Goal: Information Seeking & Learning: Learn about a topic

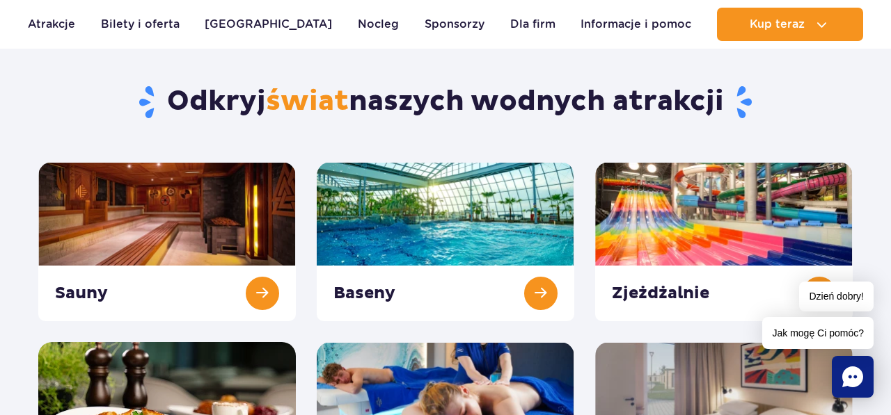
scroll to position [106, 0]
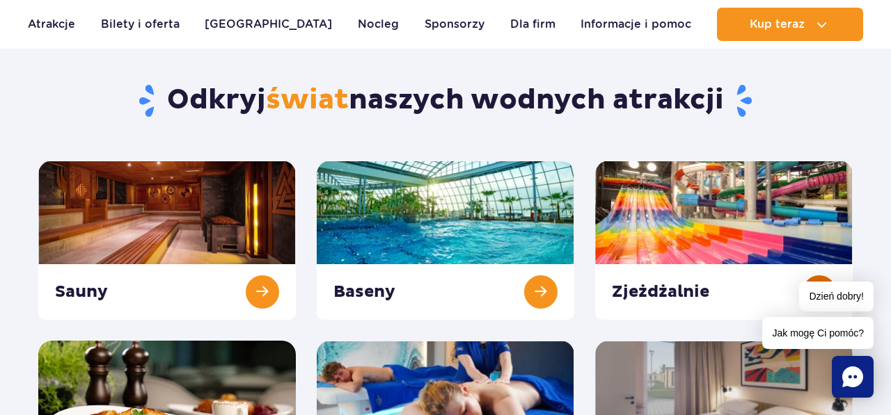
click at [630, 201] on link at bounding box center [723, 240] width 257 height 159
click at [150, 192] on link at bounding box center [166, 240] width 257 height 159
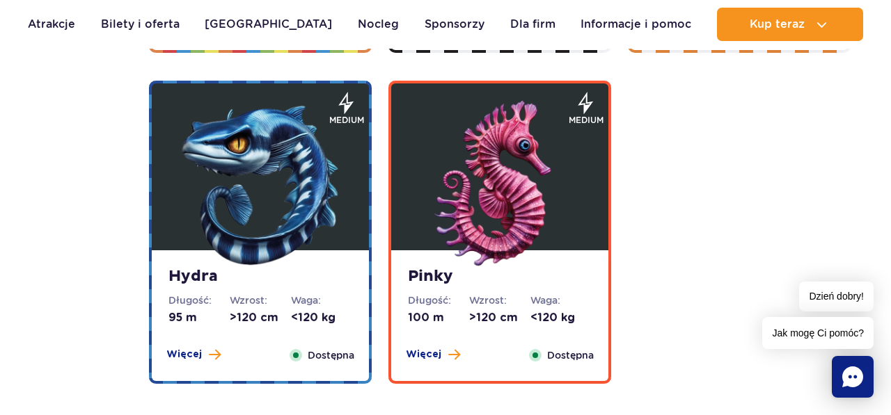
scroll to position [2769, 0]
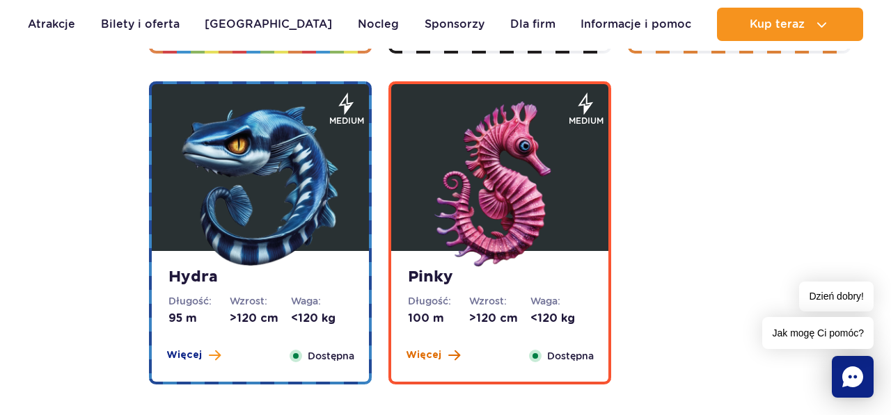
click at [431, 358] on span "Więcej" at bounding box center [423, 356] width 35 height 14
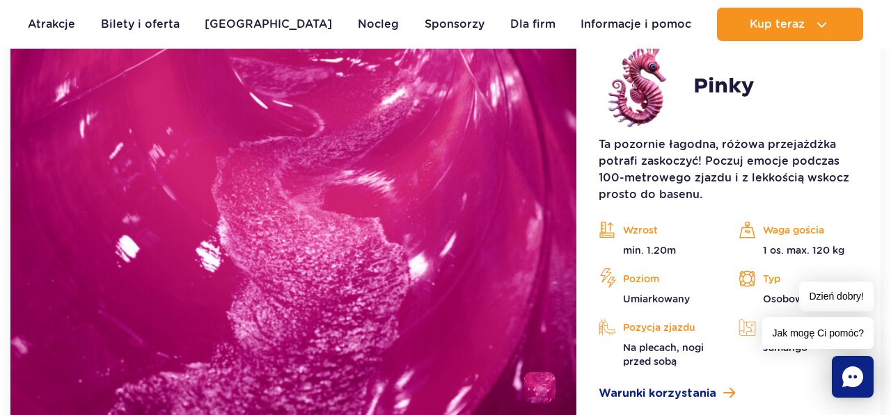
scroll to position [3164, 0]
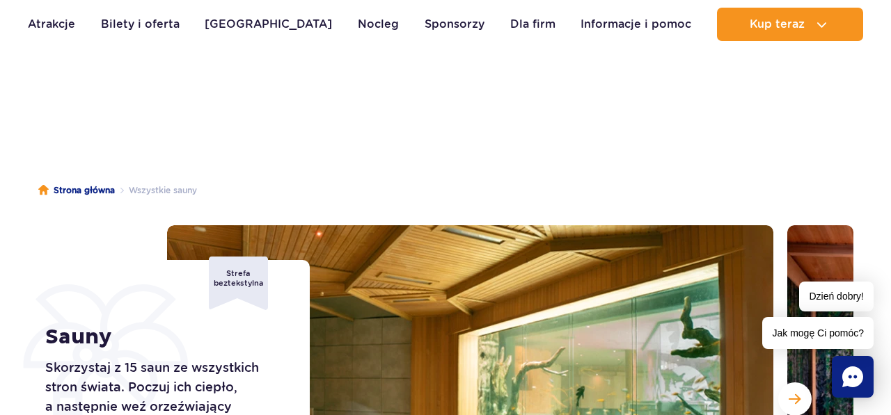
scroll to position [33, 0]
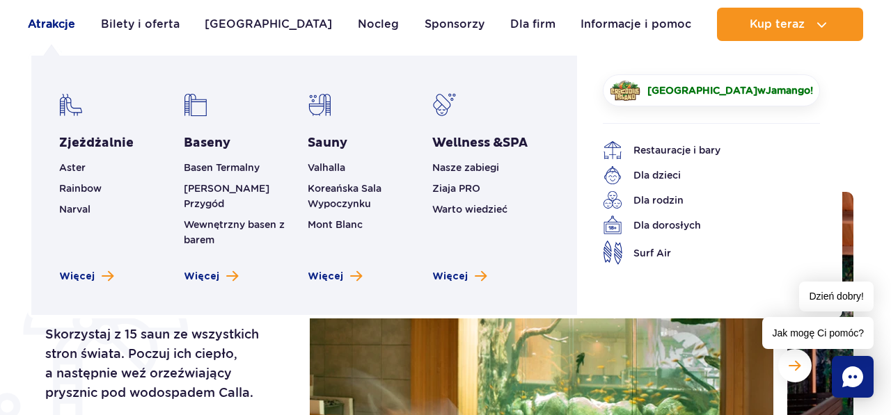
click at [70, 33] on link "Atrakcje" at bounding box center [51, 24] width 47 height 33
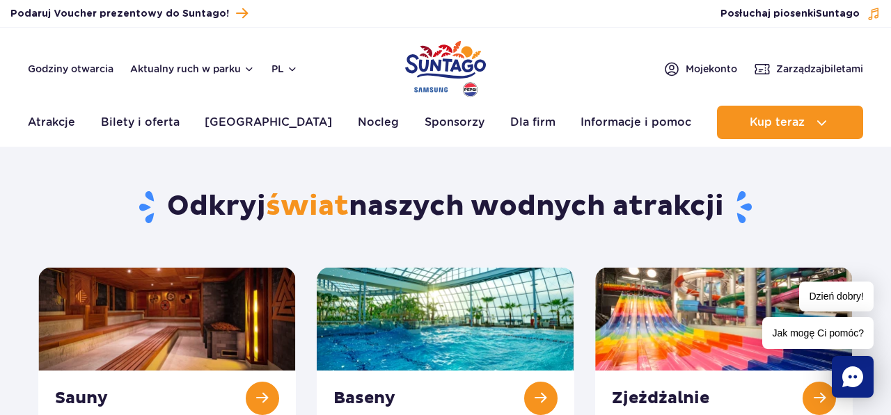
click at [70, 33] on header "Godziny otwarcia Aktualny ruch w parku pl PL EN UA Moje konto Zarządzaj biletam…" at bounding box center [445, 87] width 891 height 119
click at [628, 314] on link at bounding box center [723, 346] width 257 height 159
click at [617, 328] on link at bounding box center [723, 346] width 257 height 159
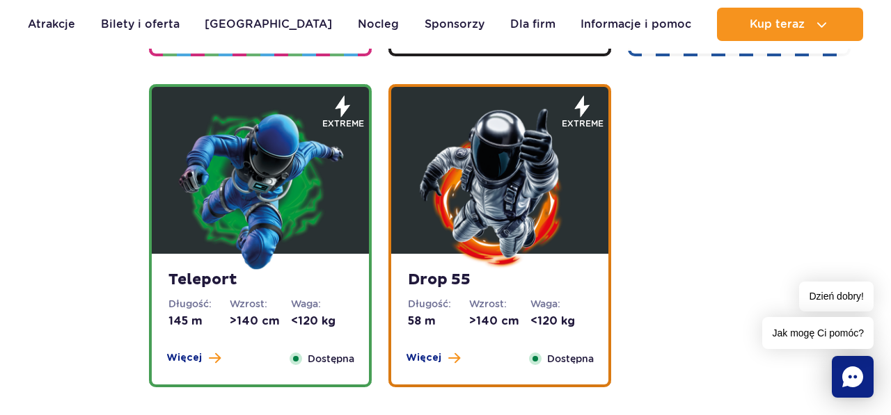
scroll to position [1677, 0]
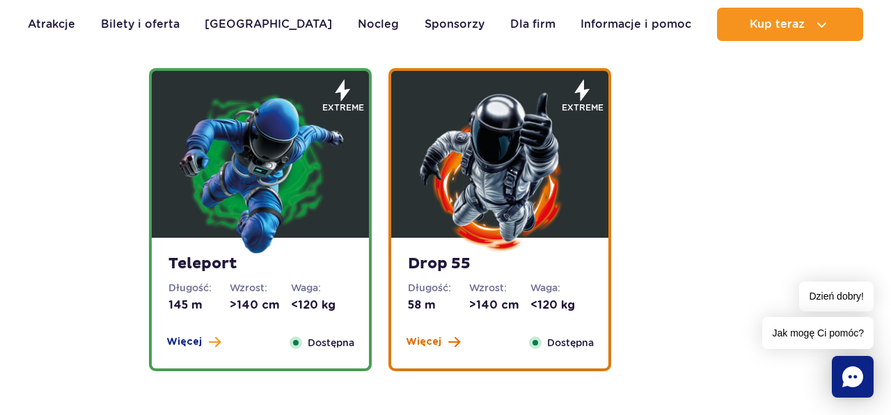
click at [438, 336] on span "Więcej" at bounding box center [423, 342] width 35 height 14
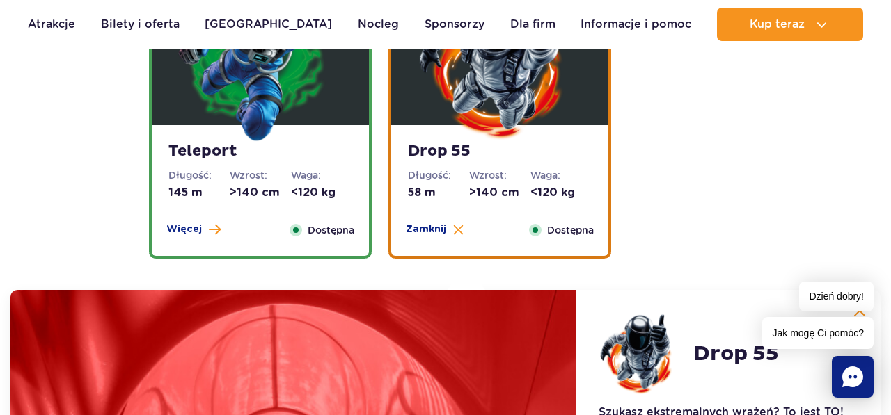
scroll to position [1780, 0]
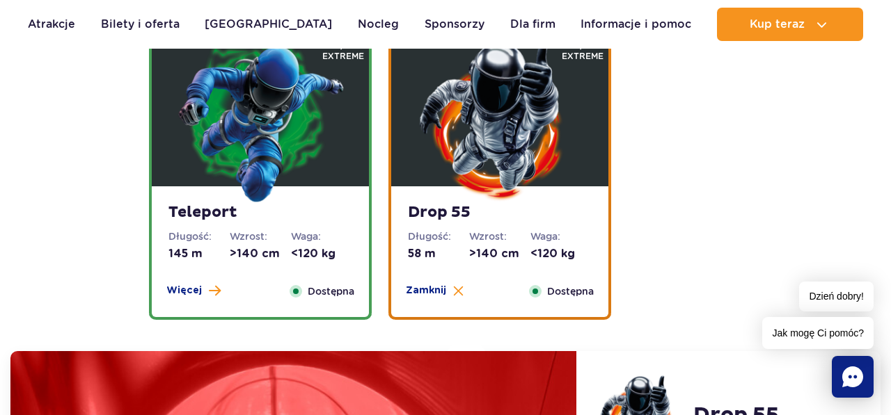
click at [331, 196] on img at bounding box center [260, 120] width 167 height 167
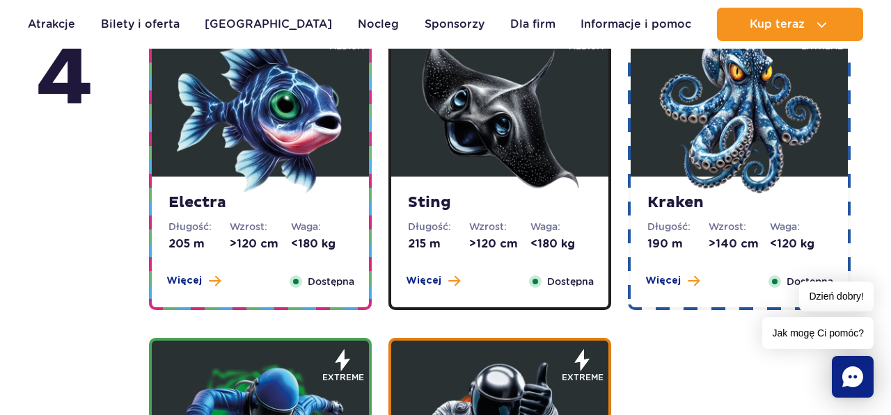
scroll to position [1407, 0]
click at [717, 208] on strong "Kraken" at bounding box center [739, 202] width 184 height 19
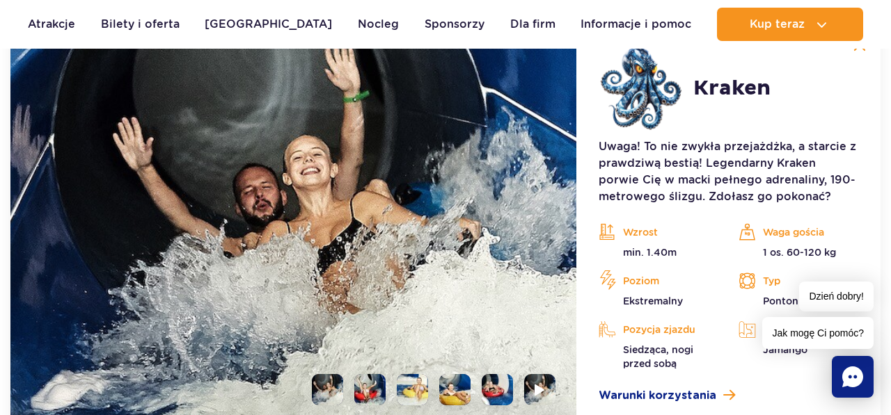
scroll to position [1725, 0]
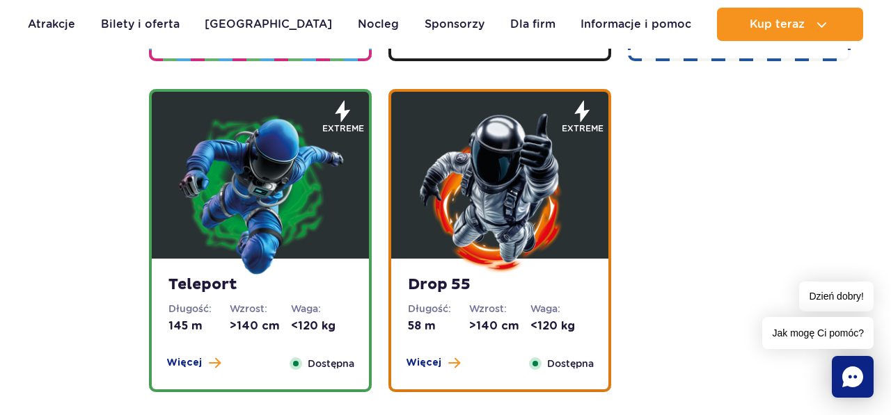
scroll to position [1660, 0]
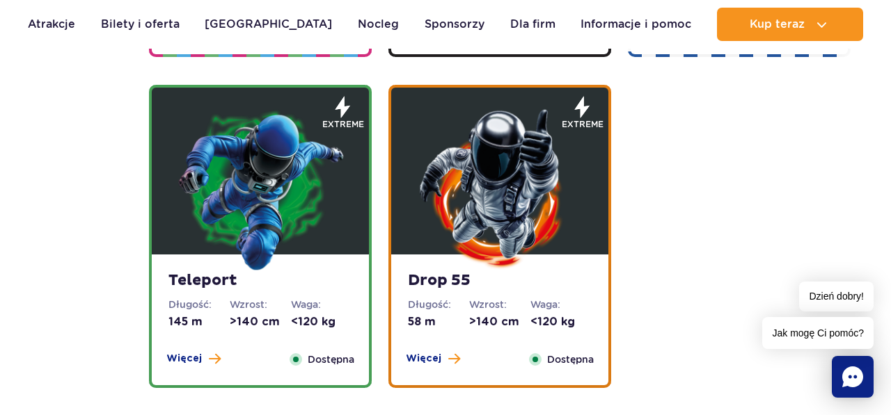
click at [534, 231] on img at bounding box center [499, 188] width 167 height 167
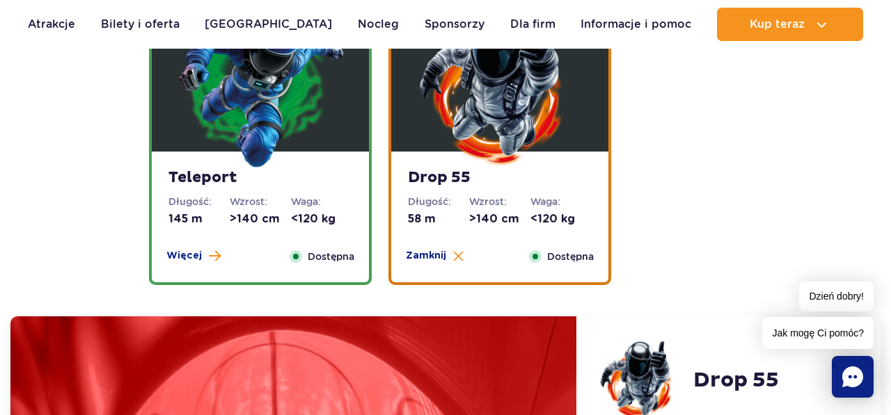
scroll to position [1756, 0]
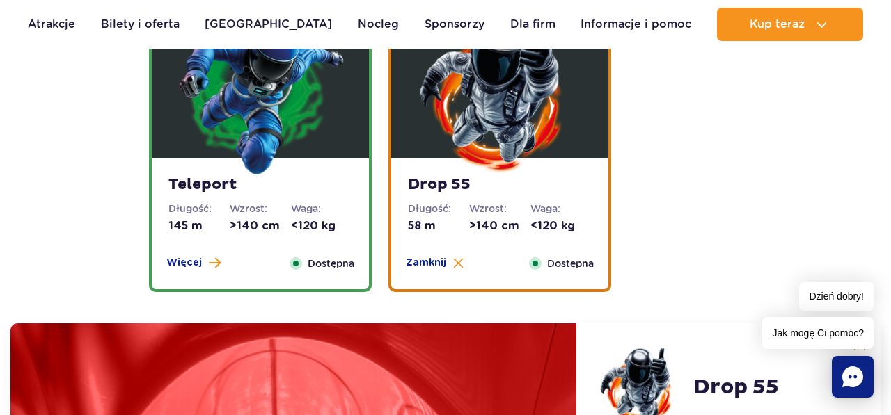
click at [331, 192] on strong "Teleport" at bounding box center [260, 184] width 184 height 19
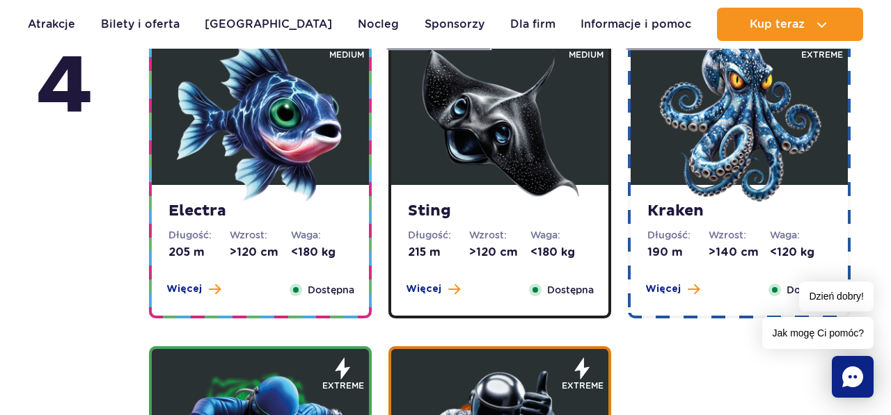
scroll to position [1397, 0]
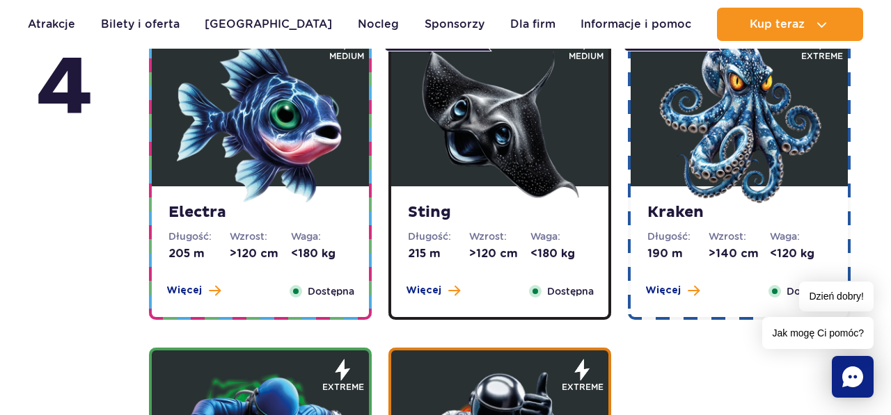
click at [693, 183] on img at bounding box center [738, 120] width 167 height 167
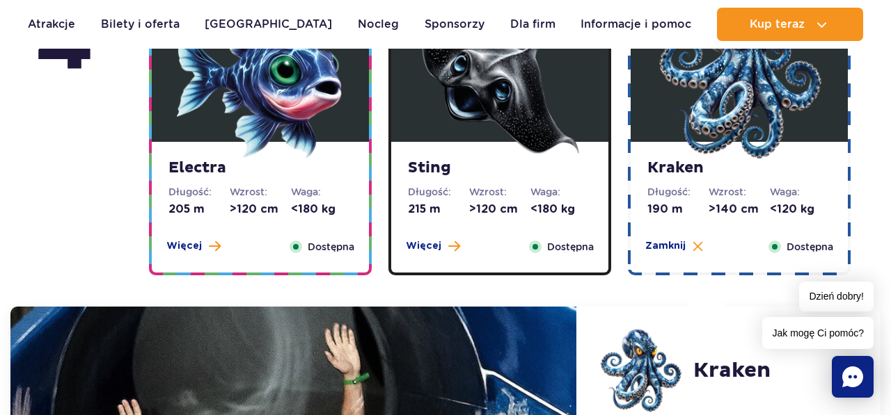
click at [556, 185] on dt "Waga:" at bounding box center [560, 192] width 61 height 14
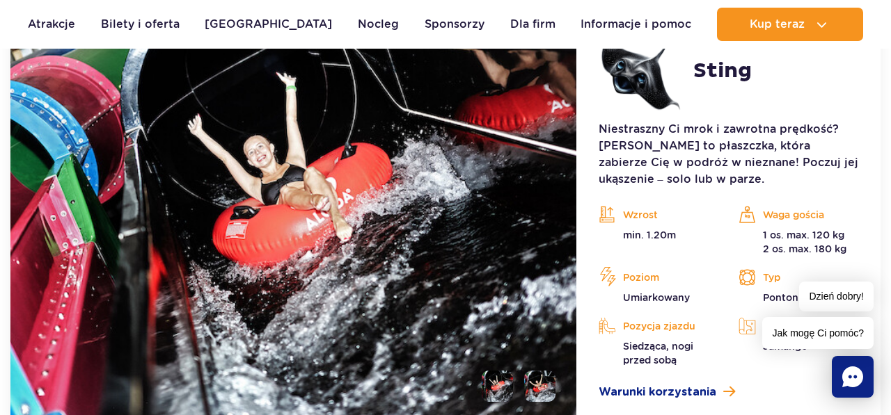
scroll to position [1744, 0]
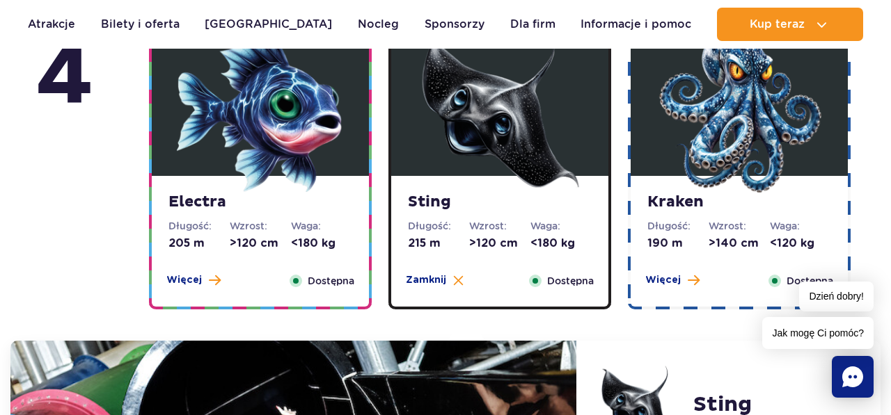
click at [285, 218] on div "Electra Długość: 205 m Wzrost: >120 cm Waga: <180 kg Więcej Zamknij Dostępna" at bounding box center [260, 241] width 217 height 131
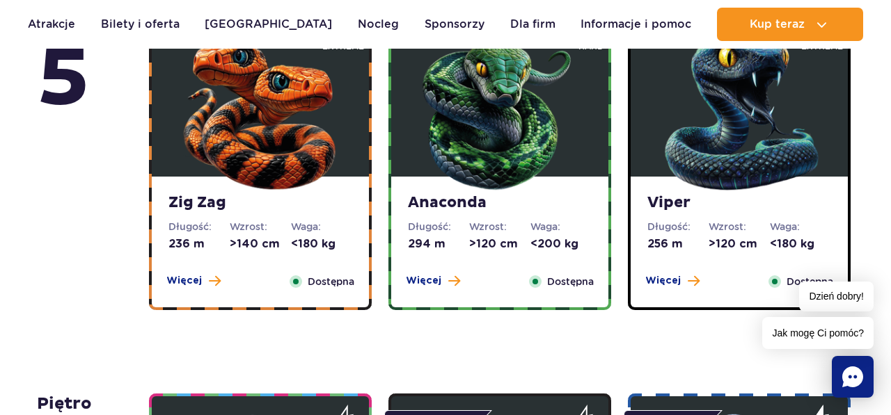
scroll to position [1019, 0]
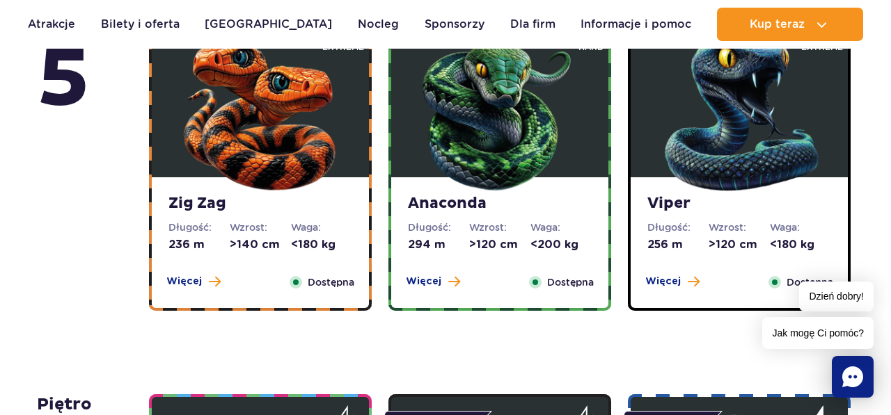
click at [705, 190] on img at bounding box center [738, 111] width 167 height 167
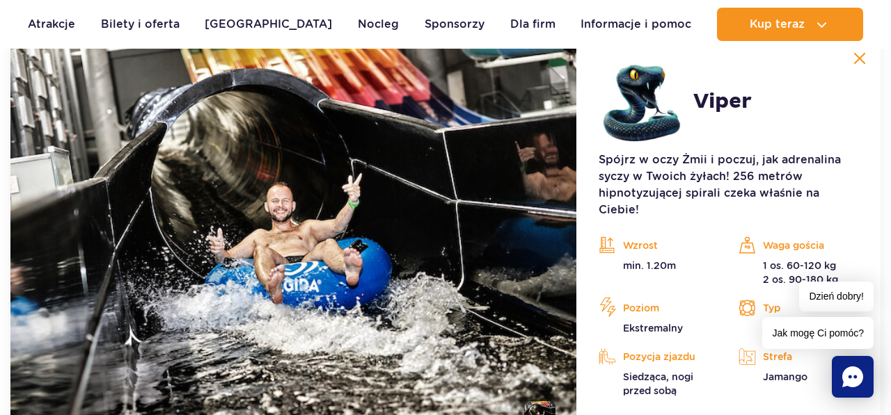
scroll to position [1328, 0]
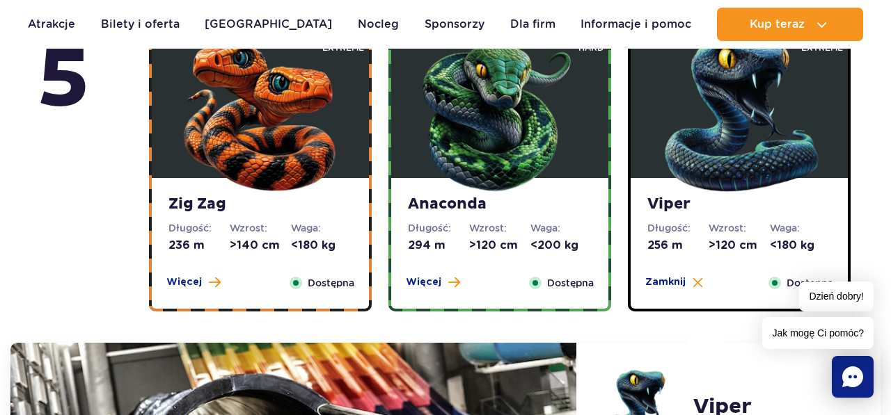
click at [516, 224] on dt "Wzrost:" at bounding box center [499, 228] width 61 height 14
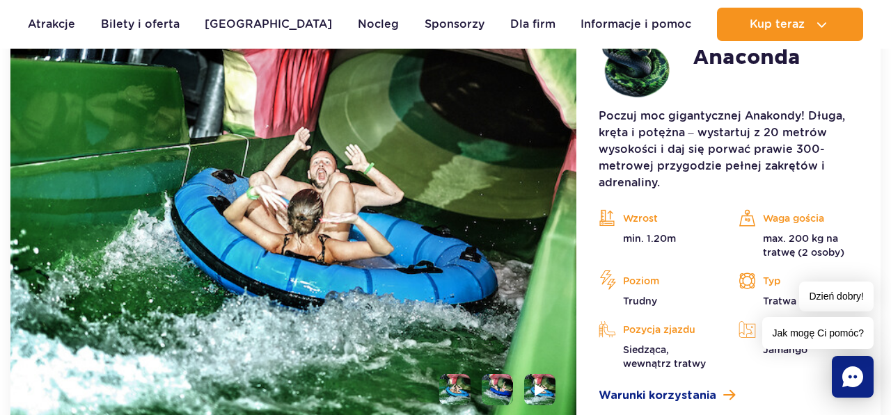
scroll to position [1369, 0]
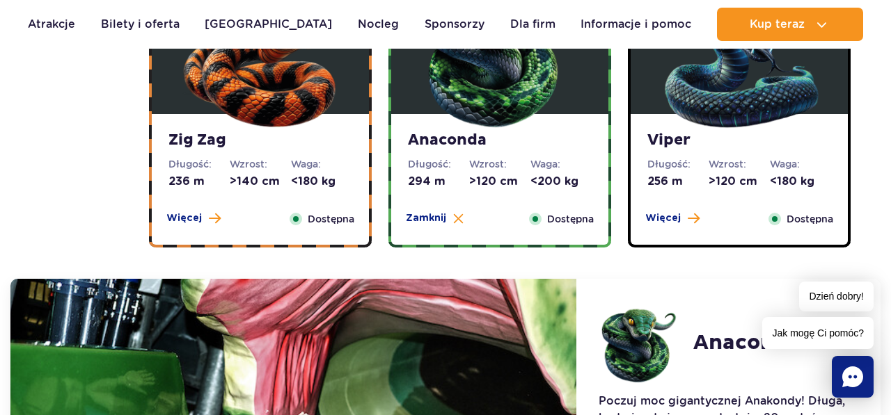
click at [273, 196] on div "Zig Zag Długość: 236 m Wzrost: >140 cm Waga: <180 kg Więcej Zamknij Dostępna" at bounding box center [260, 179] width 217 height 131
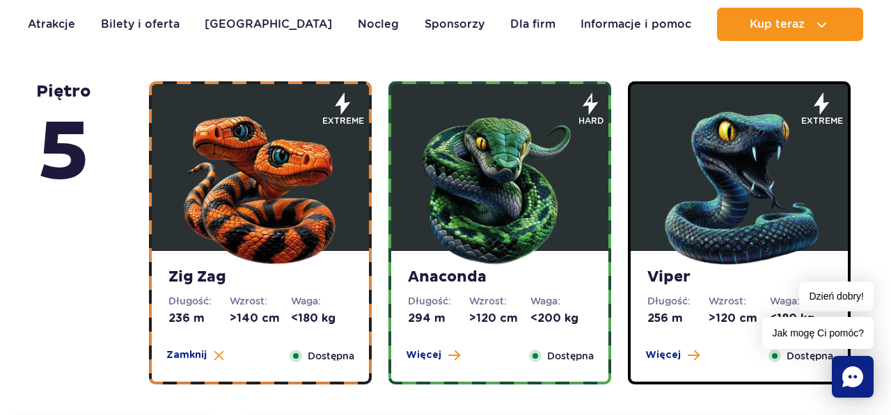
scroll to position [950, 0]
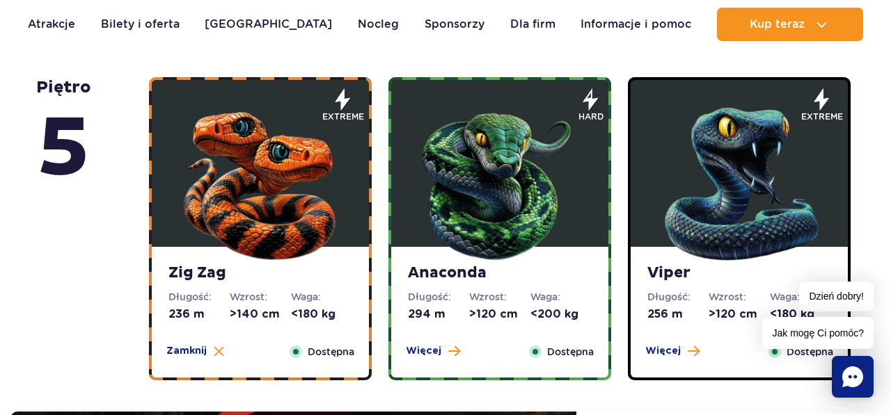
click at [273, 196] on img at bounding box center [260, 180] width 167 height 167
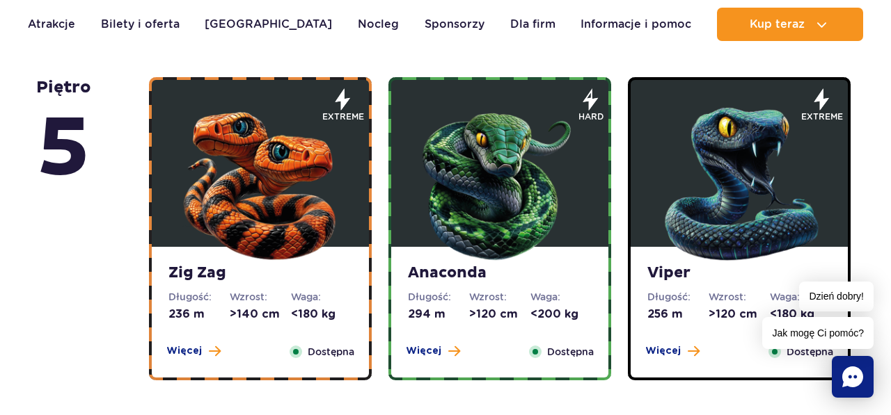
click at [273, 196] on img at bounding box center [260, 180] width 167 height 167
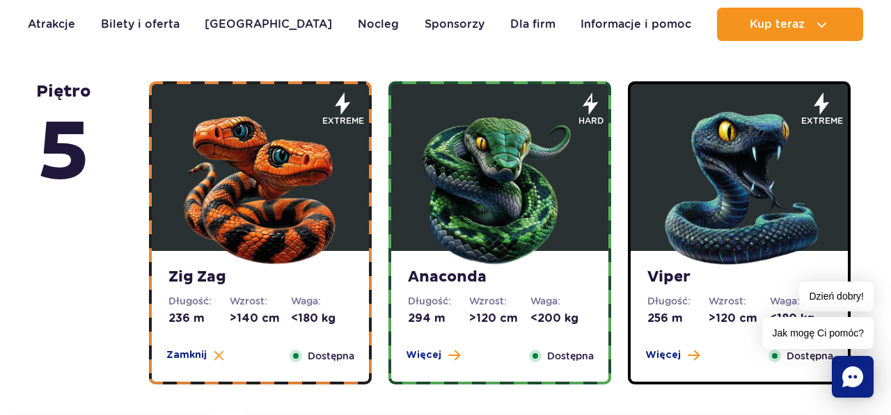
scroll to position [941, 0]
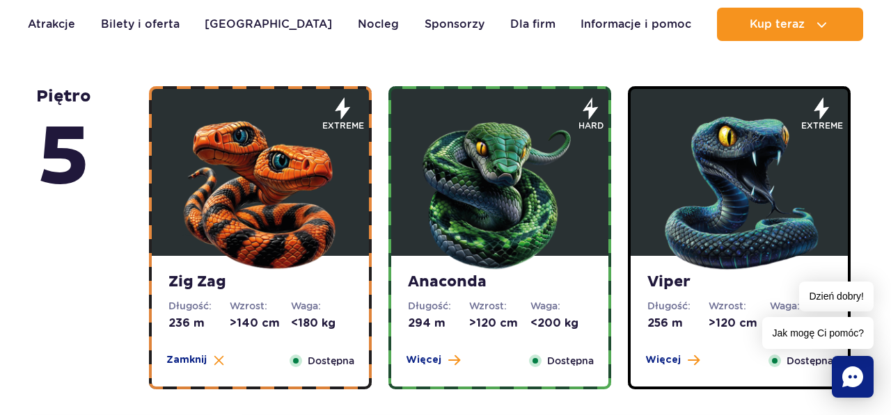
click at [429, 240] on img at bounding box center [499, 189] width 167 height 167
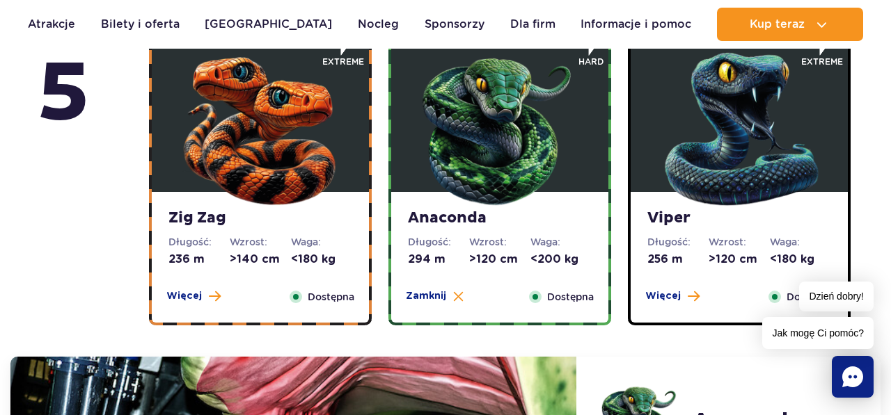
click at [706, 232] on div "Viper Długość: 256 m Wzrost: >120 cm Waga: <180 kg Więcej Zamknij Dostępna" at bounding box center [738, 257] width 217 height 131
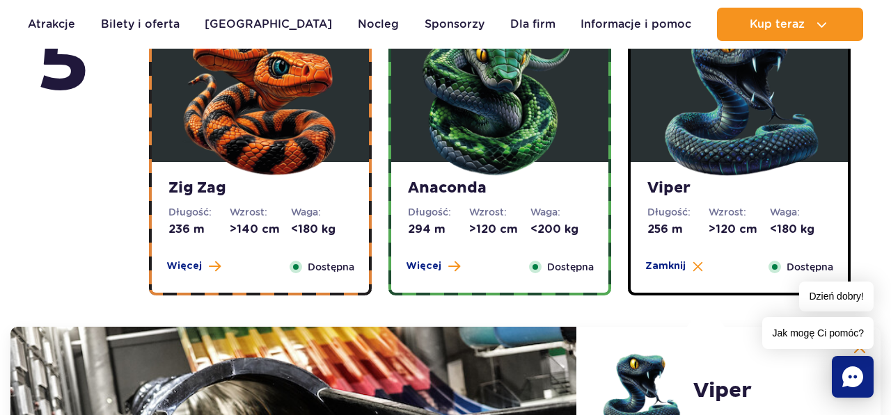
scroll to position [995, 0]
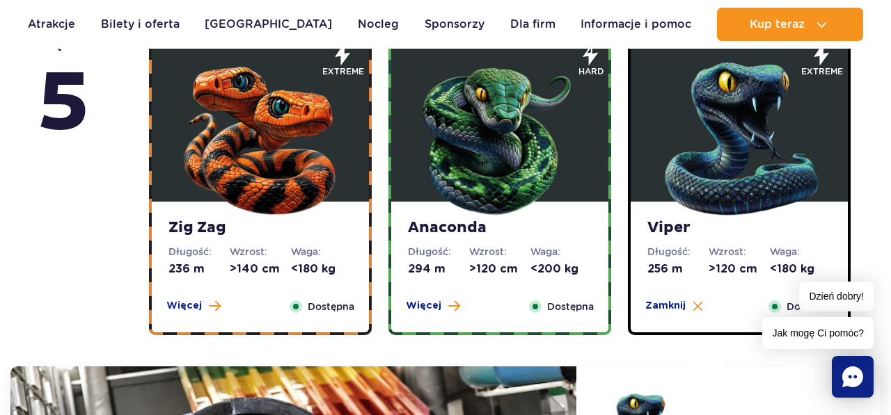
click at [297, 205] on img at bounding box center [260, 135] width 167 height 167
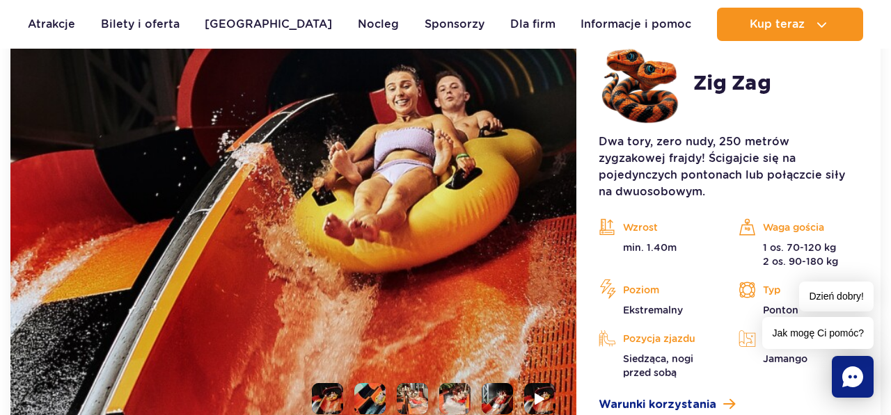
scroll to position [1346, 0]
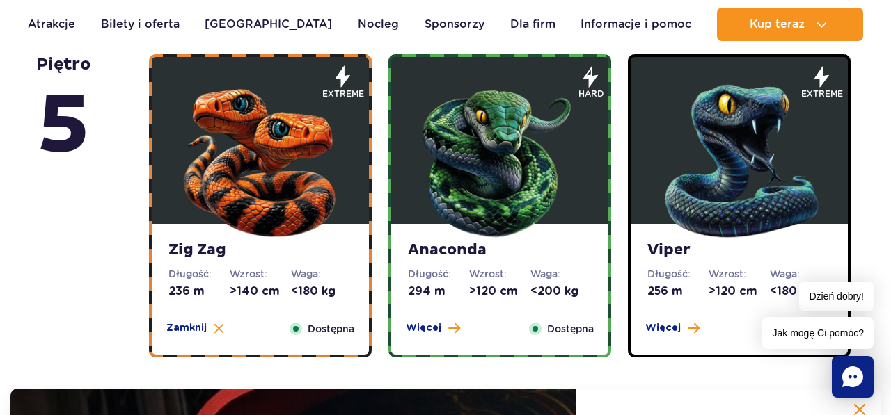
click at [501, 207] on img at bounding box center [499, 157] width 167 height 167
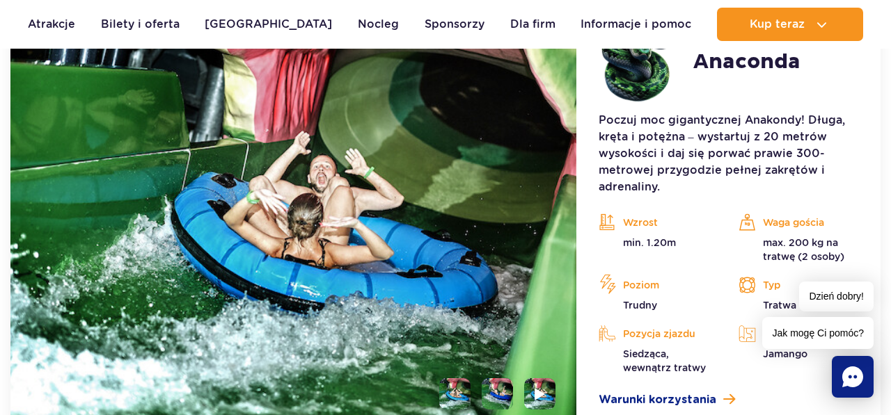
scroll to position [1365, 0]
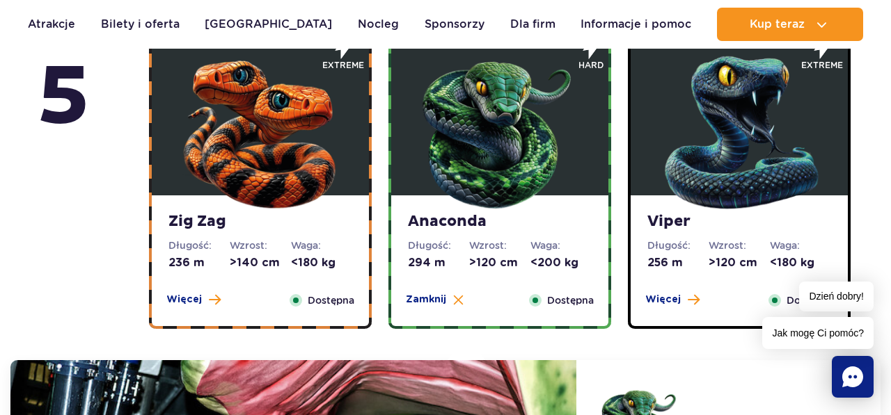
click at [705, 209] on img at bounding box center [738, 129] width 167 height 167
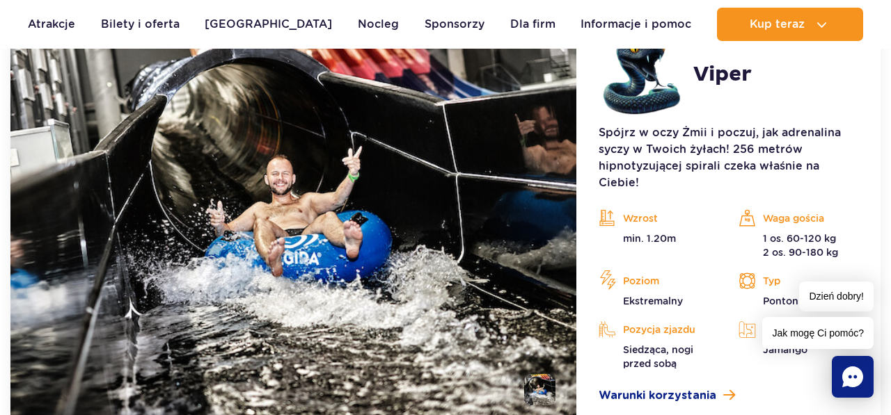
scroll to position [1351, 0]
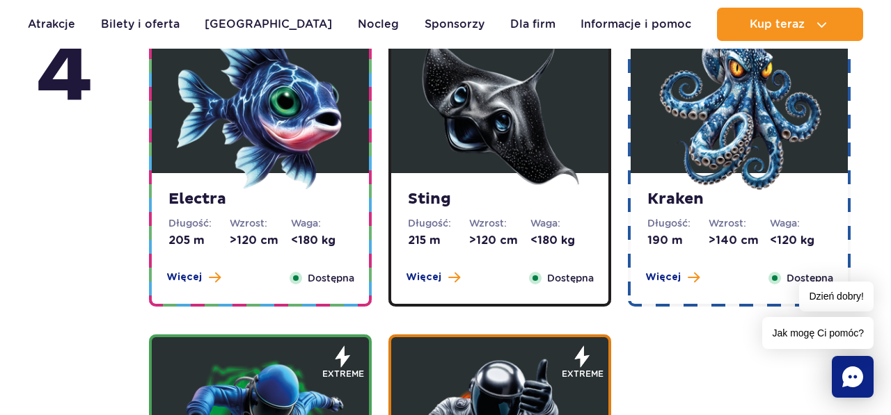
click at [292, 181] on img at bounding box center [260, 107] width 167 height 167
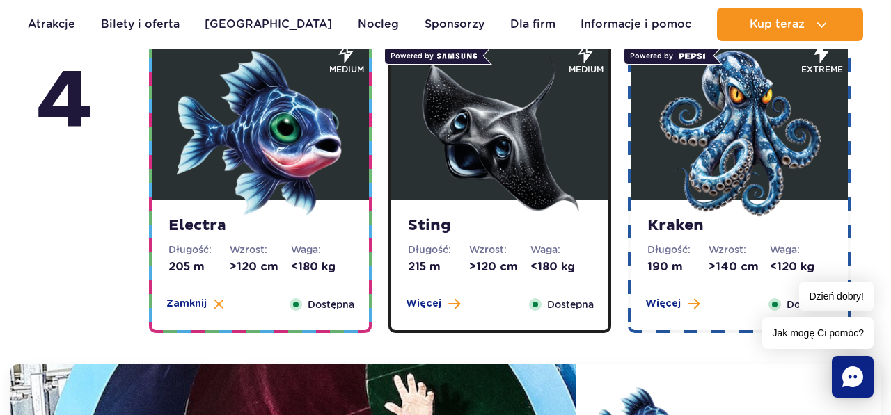
scroll to position [1378, 0]
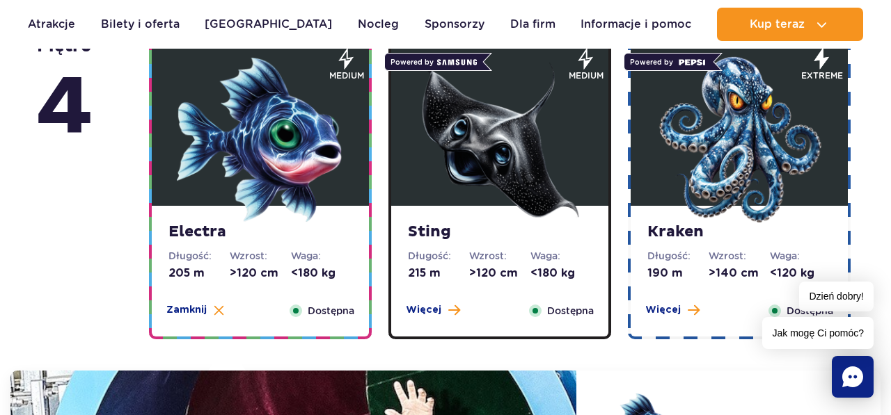
click at [452, 201] on img at bounding box center [499, 139] width 167 height 167
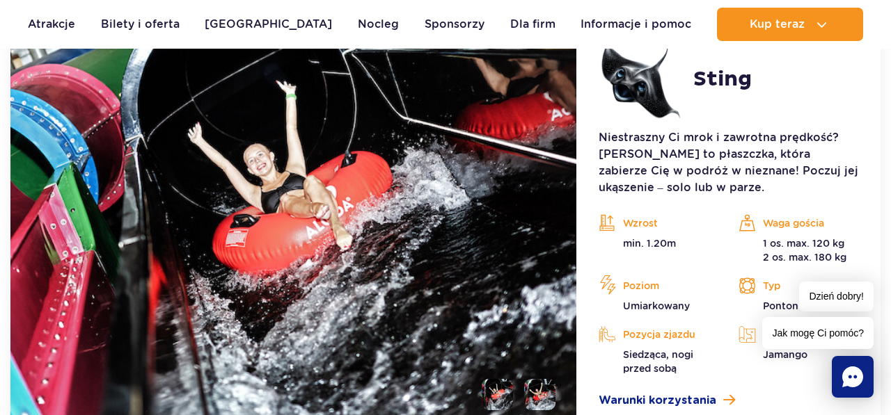
scroll to position [1734, 0]
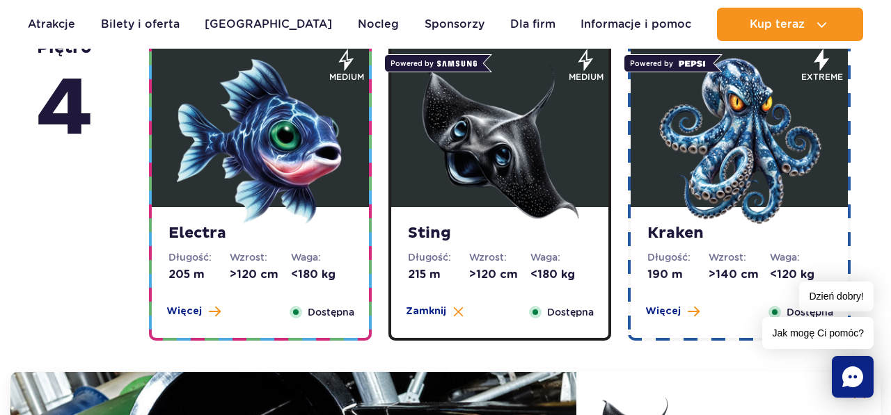
click at [665, 203] on img at bounding box center [738, 141] width 167 height 167
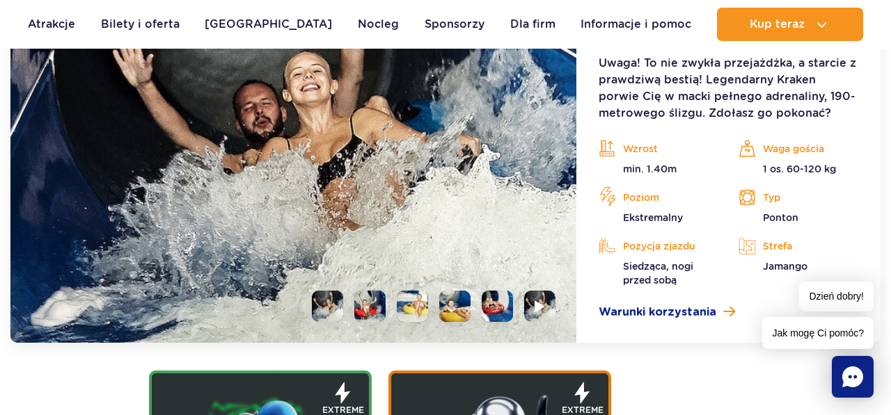
scroll to position [1812, 0]
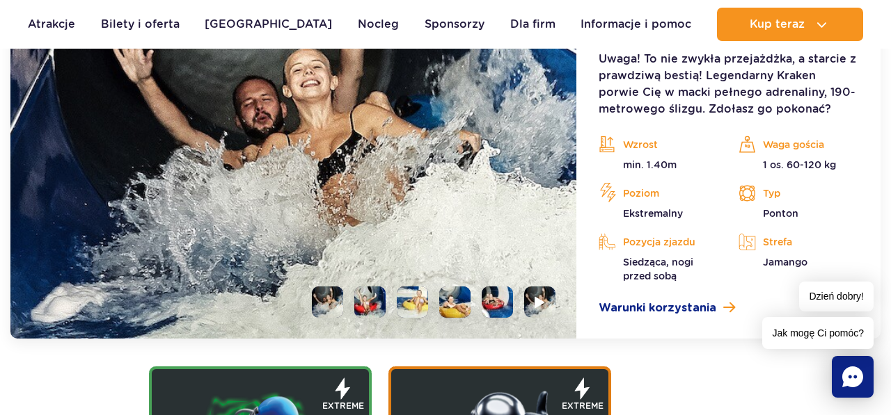
click at [498, 301] on li at bounding box center [497, 302] width 31 height 31
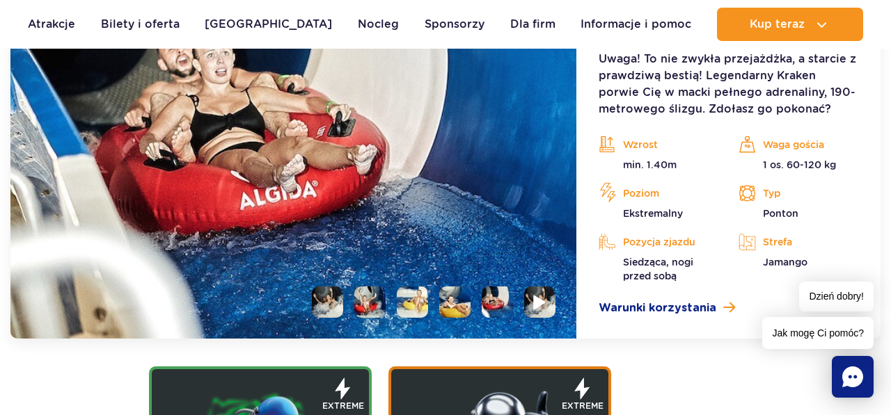
click at [535, 305] on img at bounding box center [539, 302] width 13 height 16
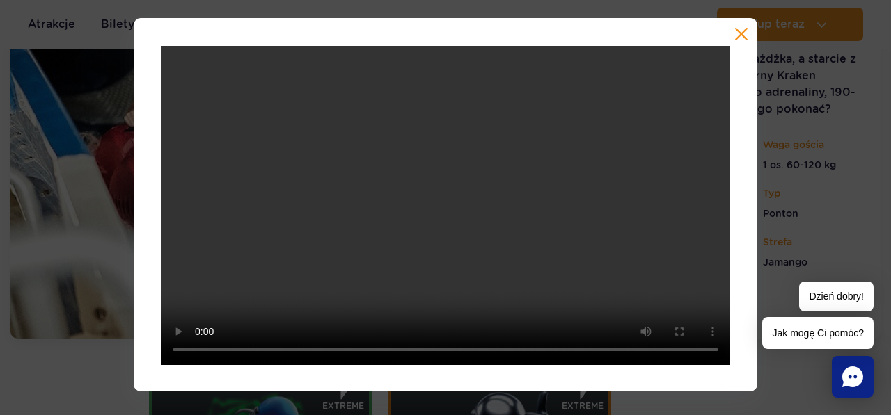
click at [736, 35] on button "button" at bounding box center [741, 34] width 14 height 14
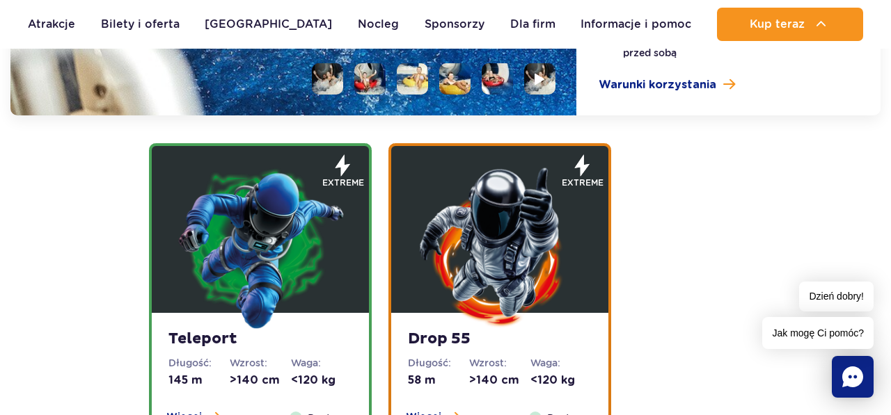
click at [535, 247] on img at bounding box center [499, 247] width 167 height 167
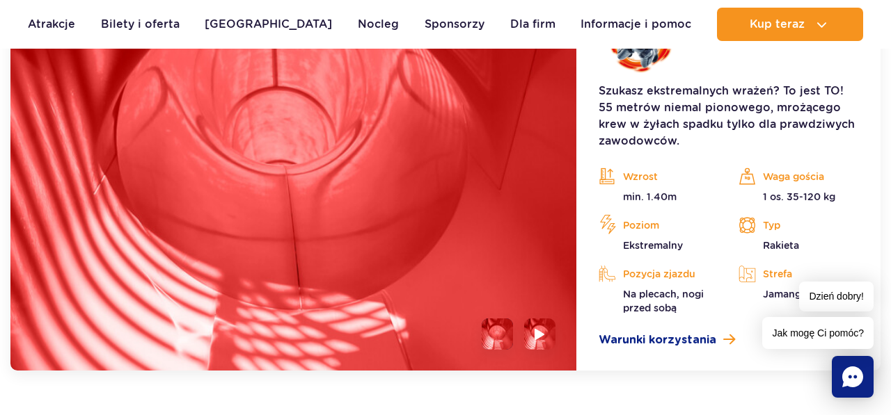
scroll to position [2110, 0]
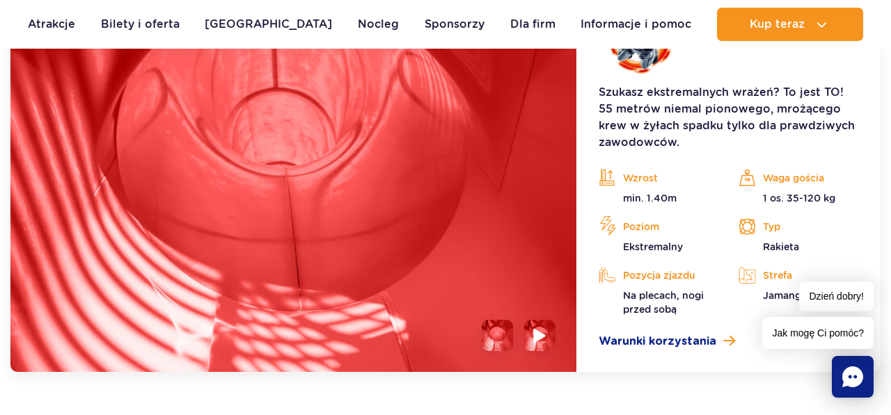
click at [538, 330] on img at bounding box center [539, 336] width 13 height 16
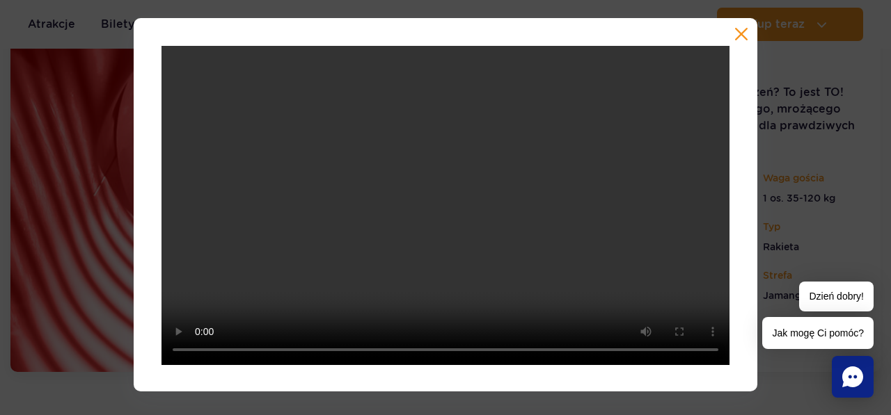
click at [739, 38] on button "button" at bounding box center [741, 34] width 14 height 14
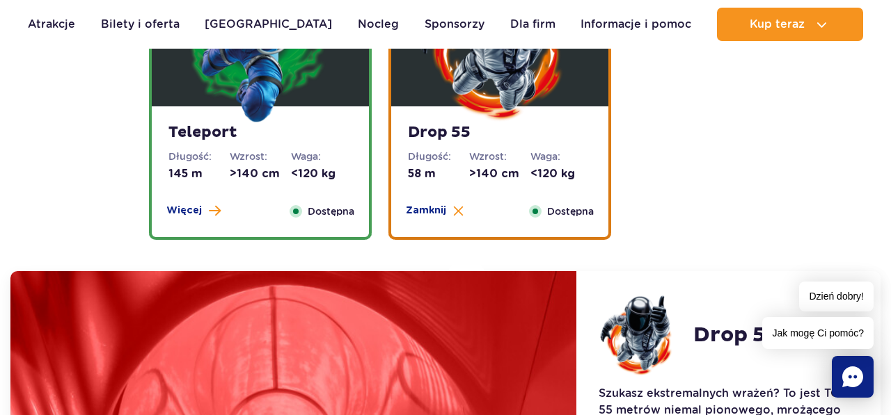
click at [223, 166] on dd "145 m" at bounding box center [198, 173] width 61 height 15
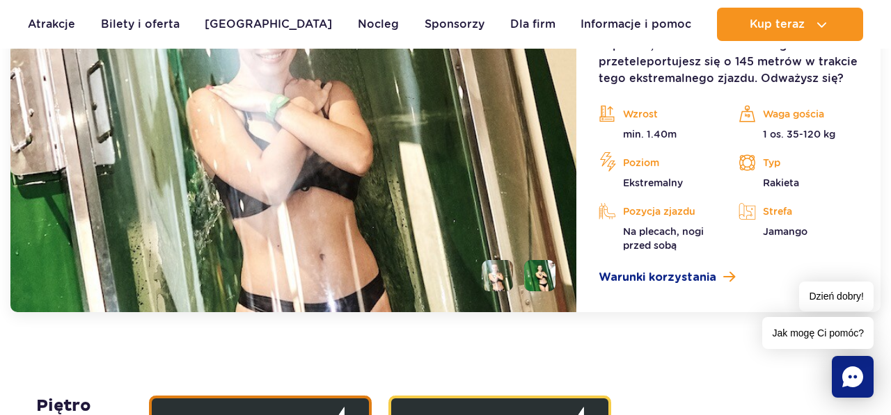
scroll to position [2165, 0]
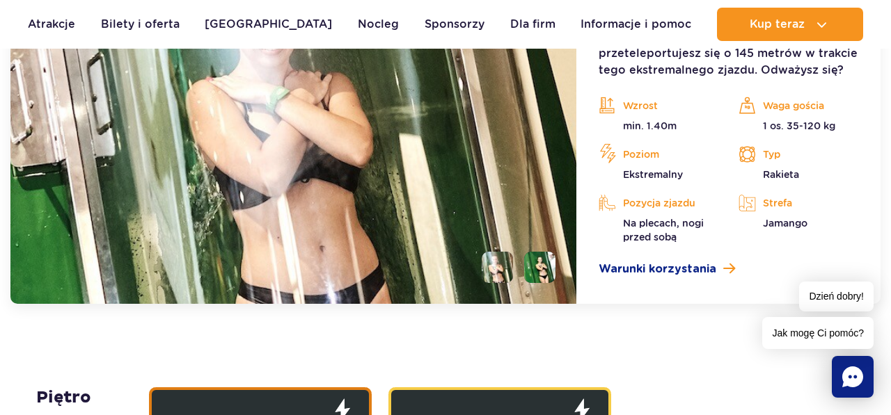
click at [494, 262] on li at bounding box center [497, 267] width 31 height 31
click at [544, 271] on li at bounding box center [539, 267] width 31 height 31
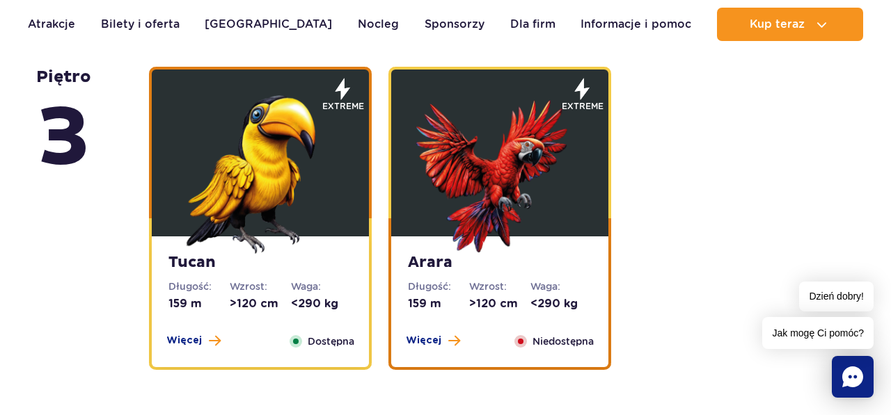
click at [348, 209] on figure at bounding box center [260, 153] width 217 height 167
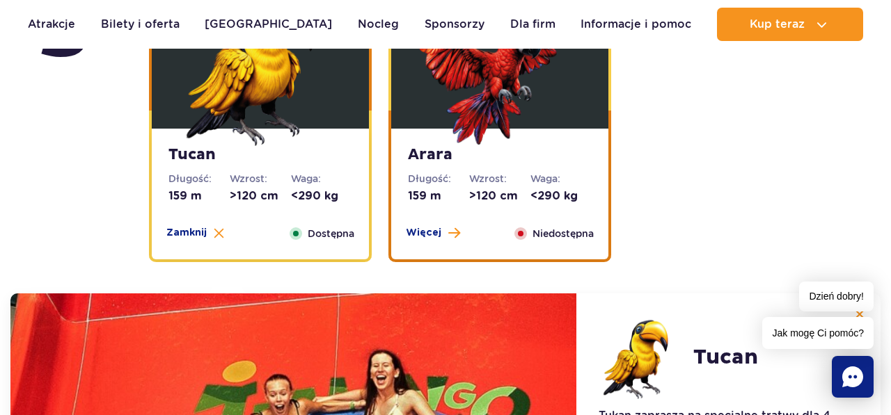
scroll to position [2171, 0]
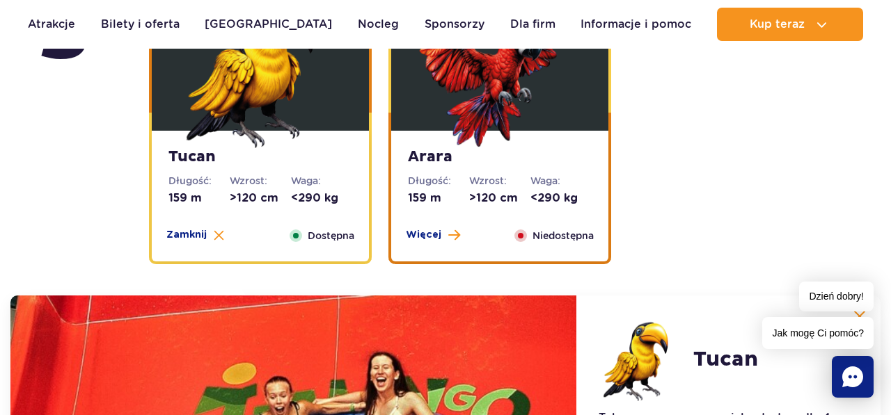
click at [498, 186] on dt "Wzrost:" at bounding box center [499, 181] width 61 height 14
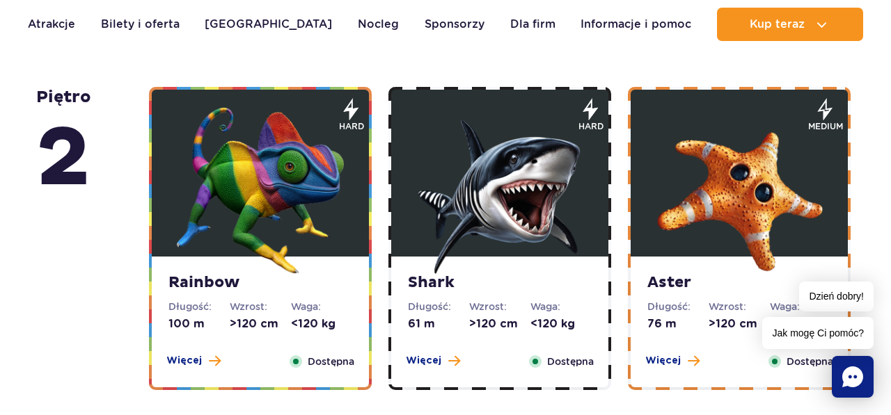
click at [302, 176] on img at bounding box center [260, 190] width 167 height 167
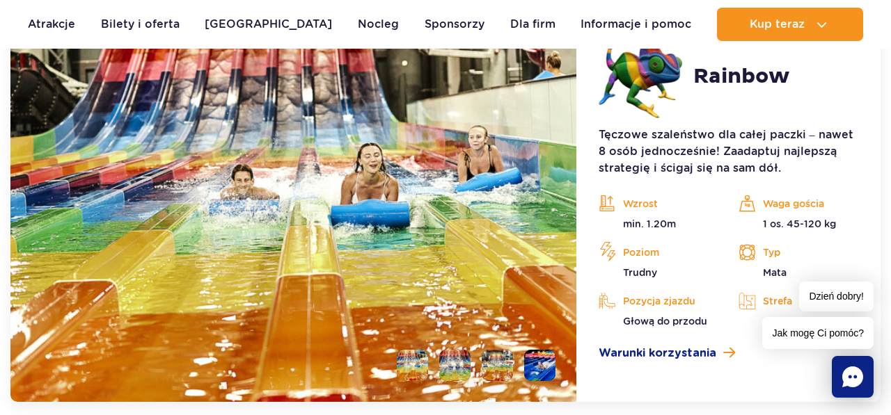
scroll to position [2843, 0]
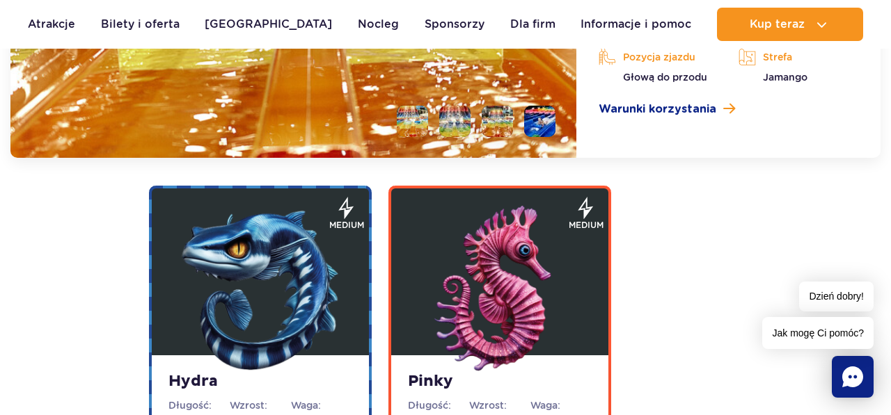
click at [511, 252] on img at bounding box center [499, 289] width 167 height 167
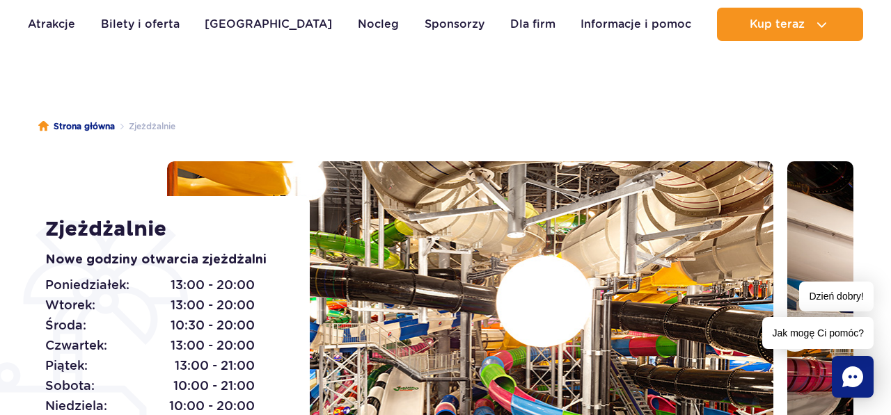
scroll to position [62, 0]
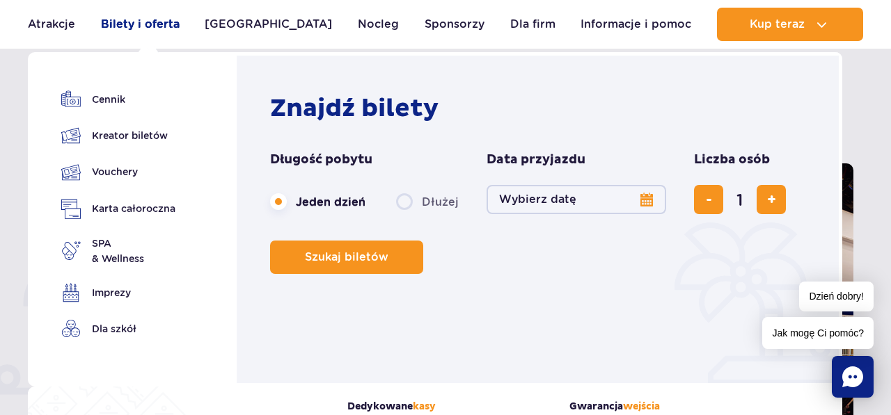
click at [159, 27] on link "Bilety i oferta" at bounding box center [140, 24] width 79 height 33
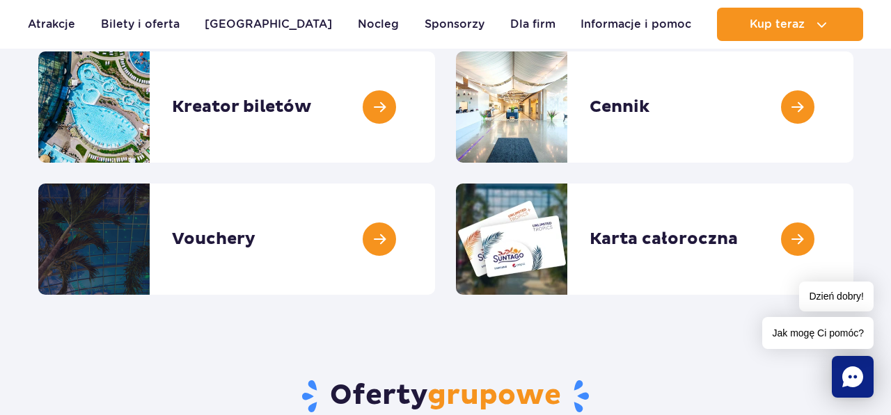
scroll to position [213, 0]
click at [853, 106] on link at bounding box center [853, 106] width 0 height 111
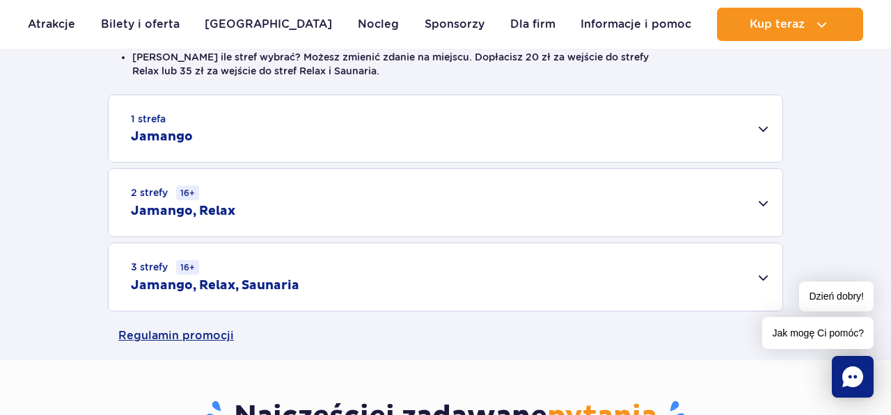
scroll to position [423, 0]
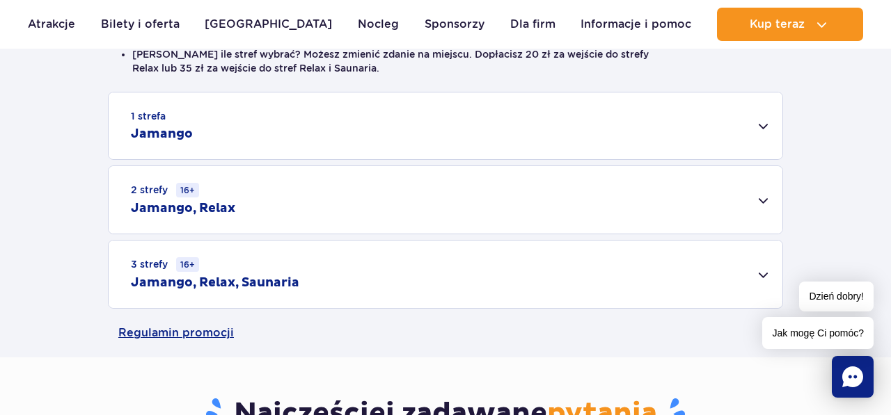
click at [569, 138] on div "1 strefa Jamango" at bounding box center [446, 126] width 674 height 67
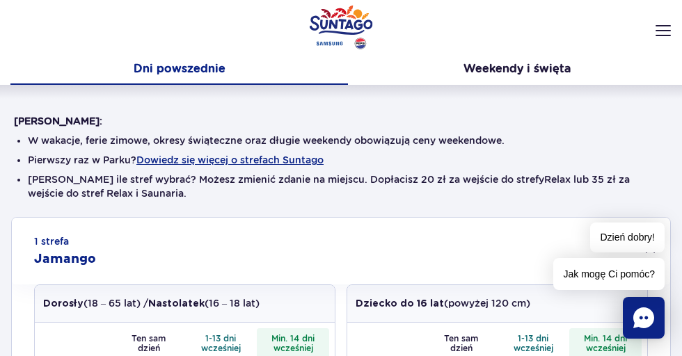
scroll to position [182, 0]
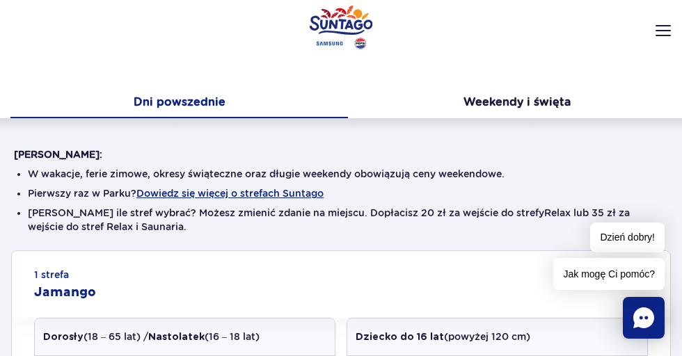
click at [660, 31] on img at bounding box center [662, 30] width 15 height 11
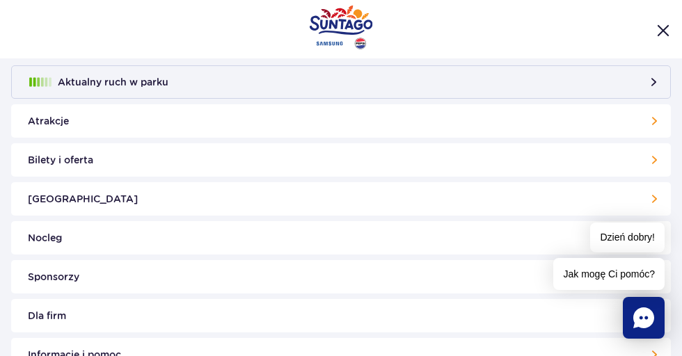
click at [665, 27] on img "Zamknij menu" at bounding box center [663, 30] width 13 height 13
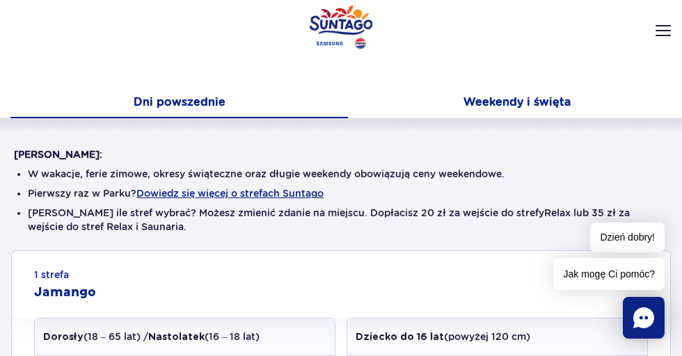
click at [500, 104] on button "Weekendy i święta" at bounding box center [516, 103] width 337 height 29
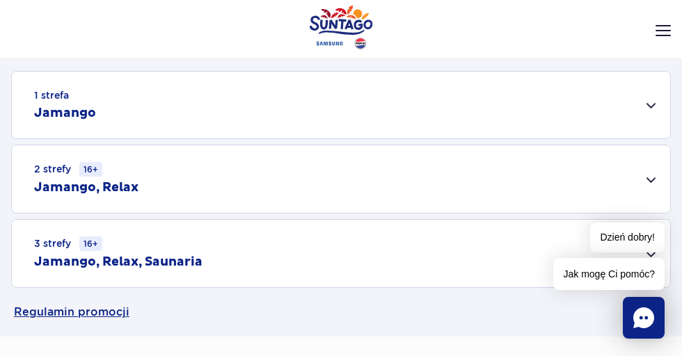
scroll to position [354, 0]
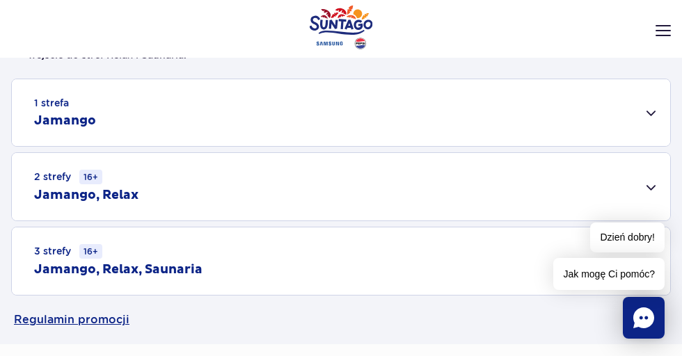
click at [308, 123] on div "1 strefa Jamango" at bounding box center [341, 112] width 658 height 67
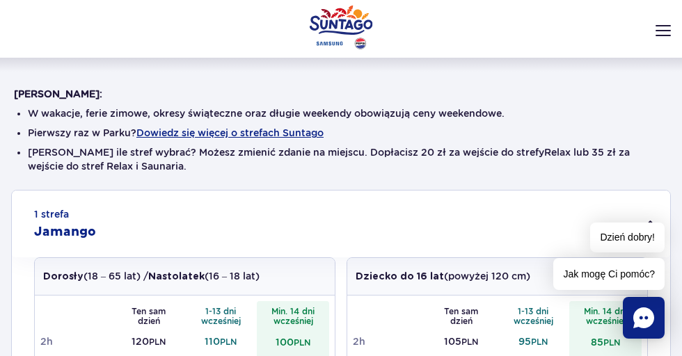
scroll to position [226, 0]
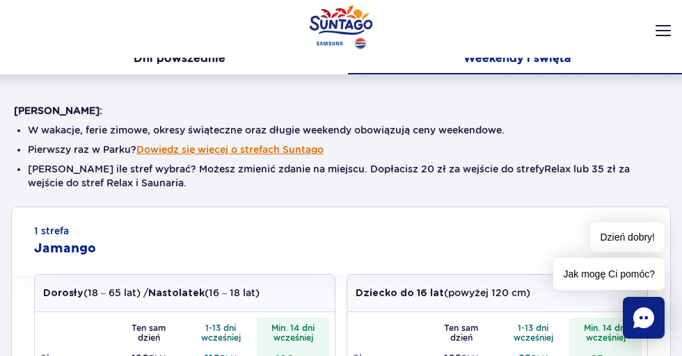
click at [186, 150] on button "Dowiedz się więcej o strefach Suntago" at bounding box center [229, 149] width 187 height 11
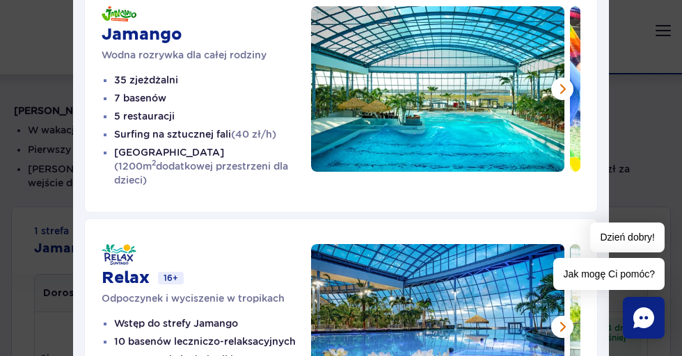
scroll to position [0, 0]
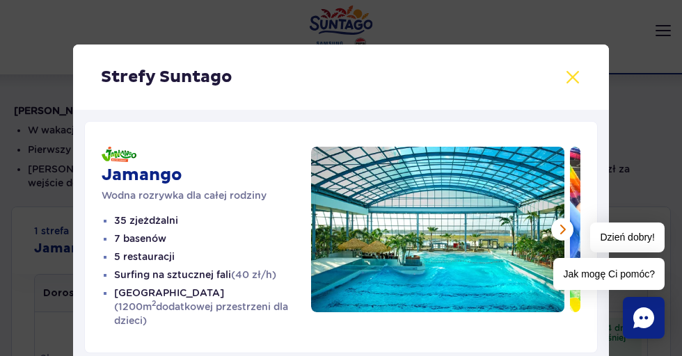
click at [573, 78] on button at bounding box center [572, 77] width 17 height 17
